Goal: Navigation & Orientation: Understand site structure

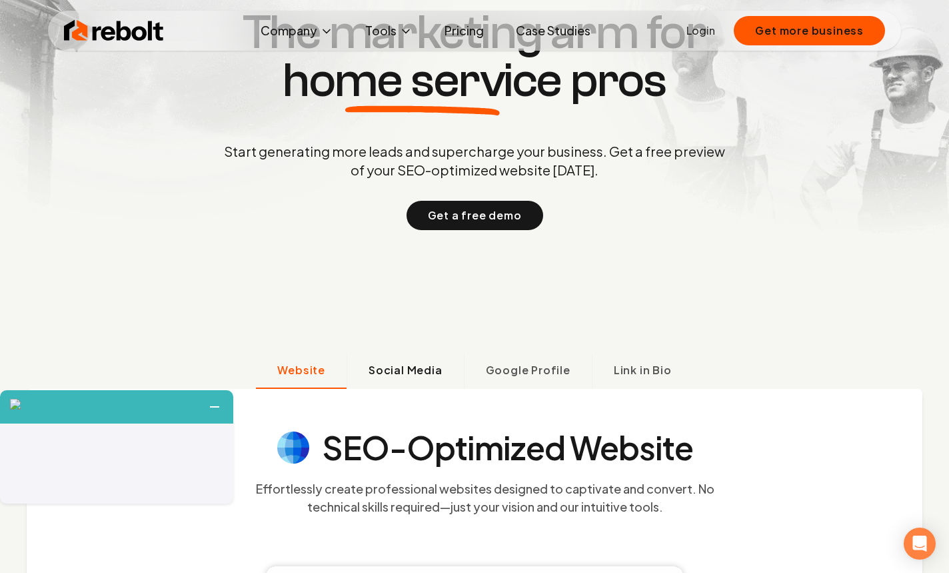
click at [414, 365] on span "Social Media" at bounding box center [406, 370] width 74 height 16
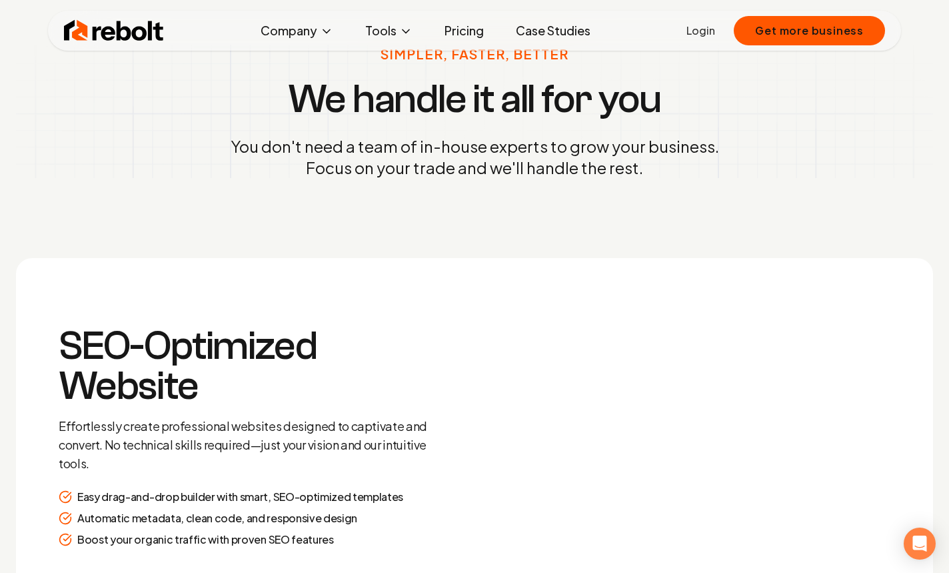
scroll to position [1567, 0]
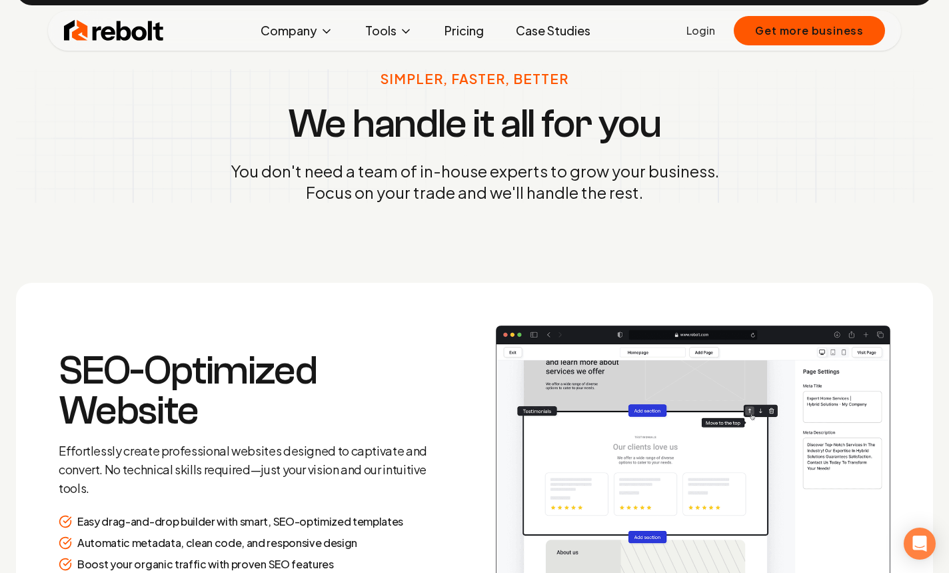
click at [471, 197] on p "You don't need a team of in-house experts to grow your business. Focus on your …" at bounding box center [475, 181] width 489 height 43
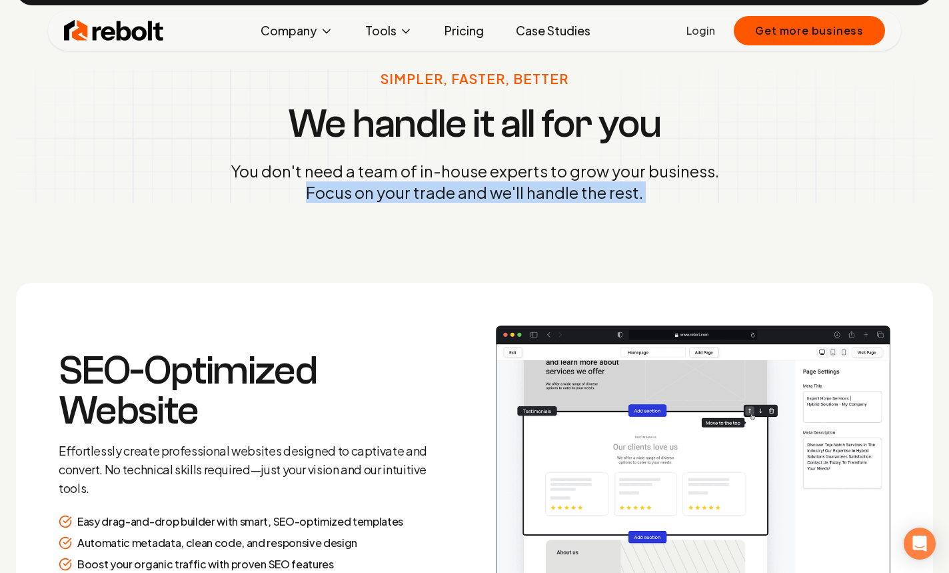
click at [471, 197] on p "You don't need a team of in-house experts to grow your business. Focus on your …" at bounding box center [475, 181] width 489 height 43
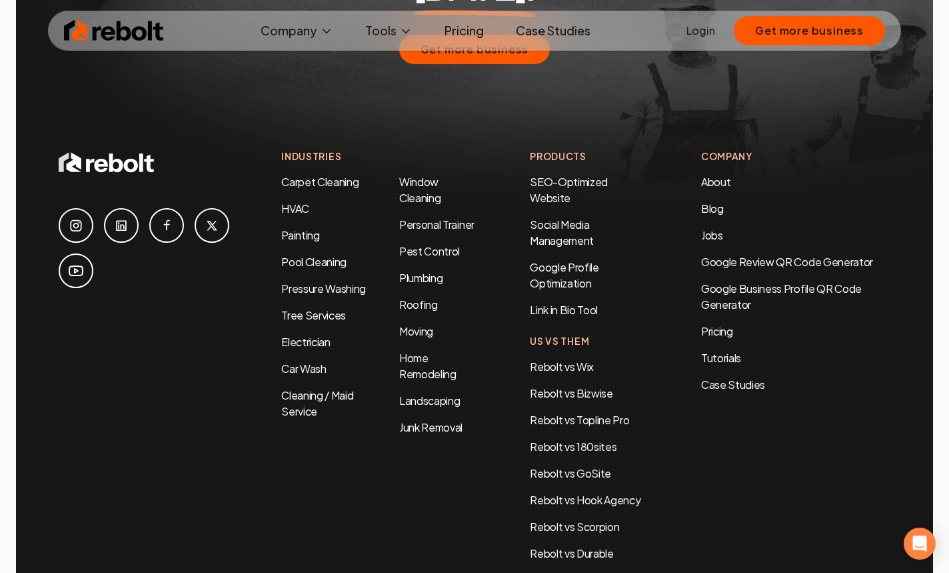
scroll to position [6429, 0]
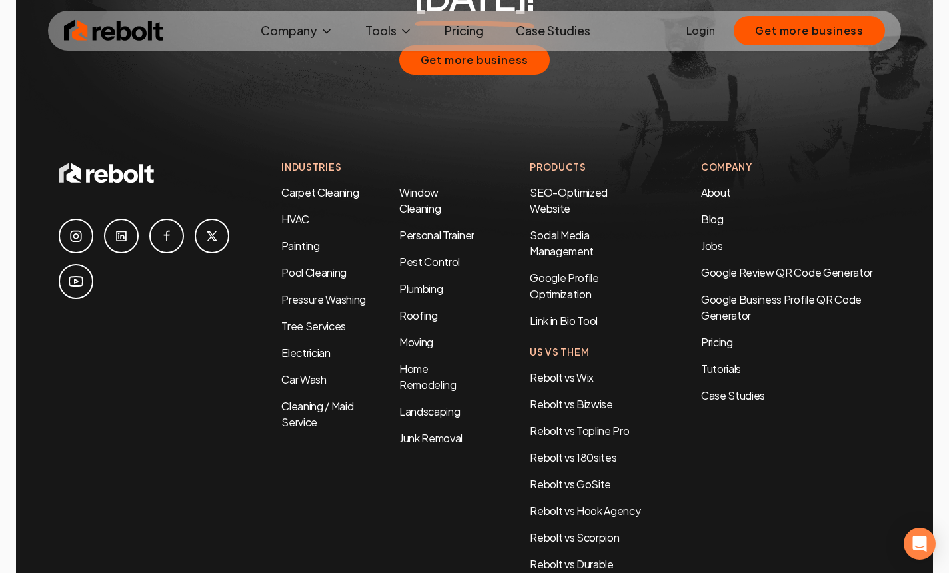
click at [557, 27] on link "Case Studies" at bounding box center [553, 30] width 96 height 27
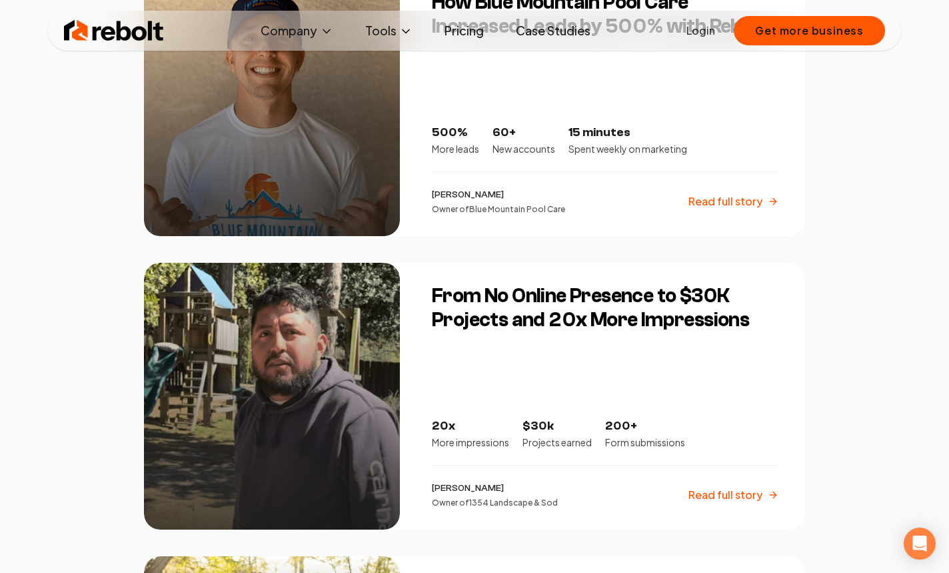
scroll to position [1932, 0]
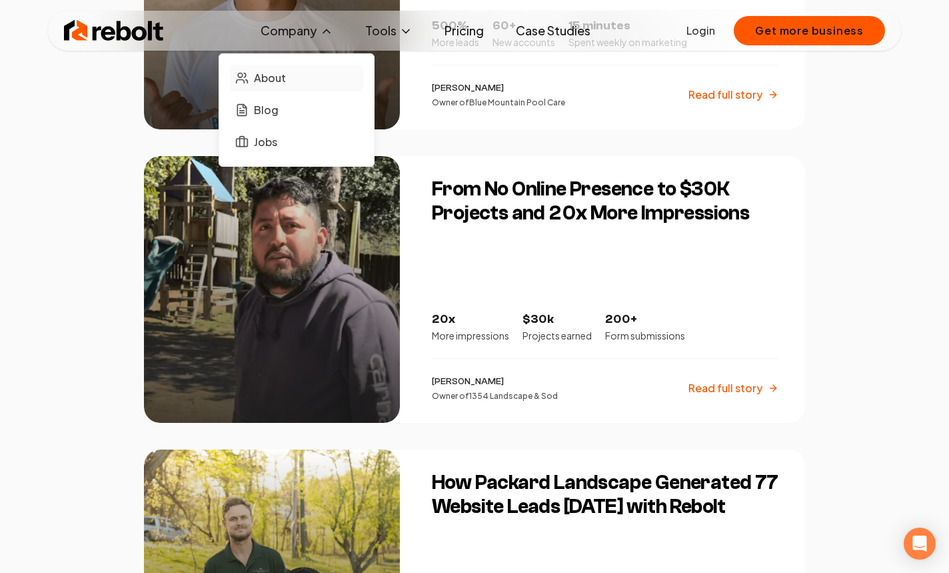
click at [279, 81] on span "About" at bounding box center [270, 78] width 32 height 16
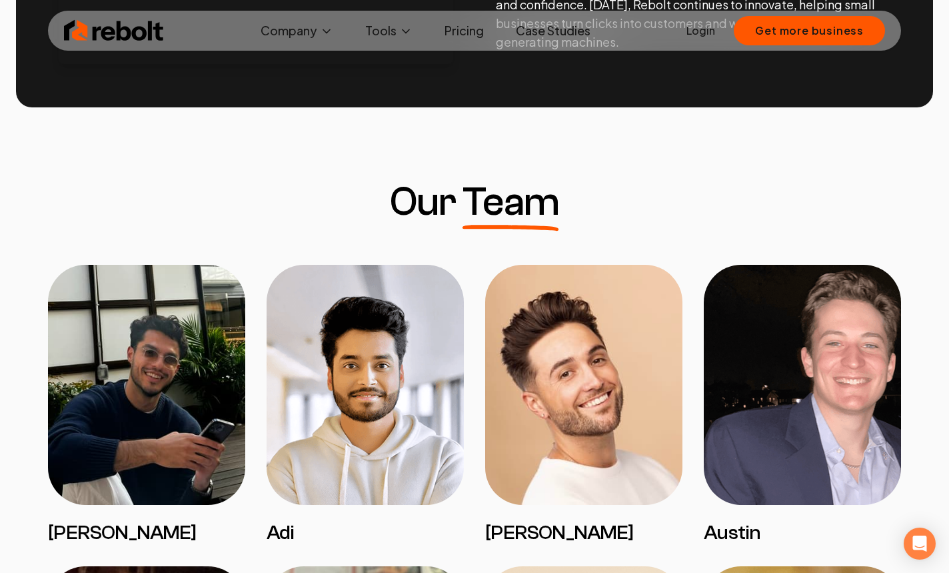
scroll to position [946, 0]
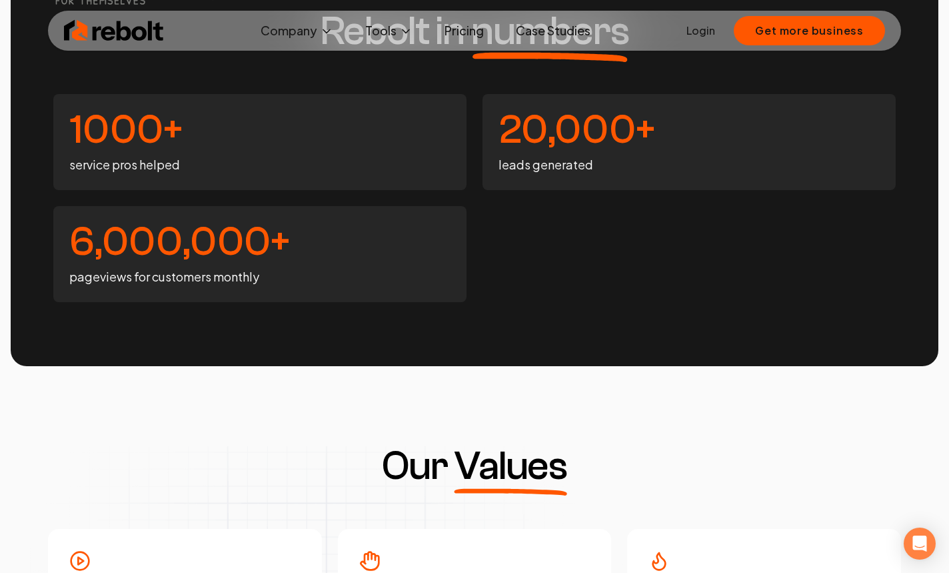
scroll to position [3079, 0]
